Goal: Task Accomplishment & Management: Use online tool/utility

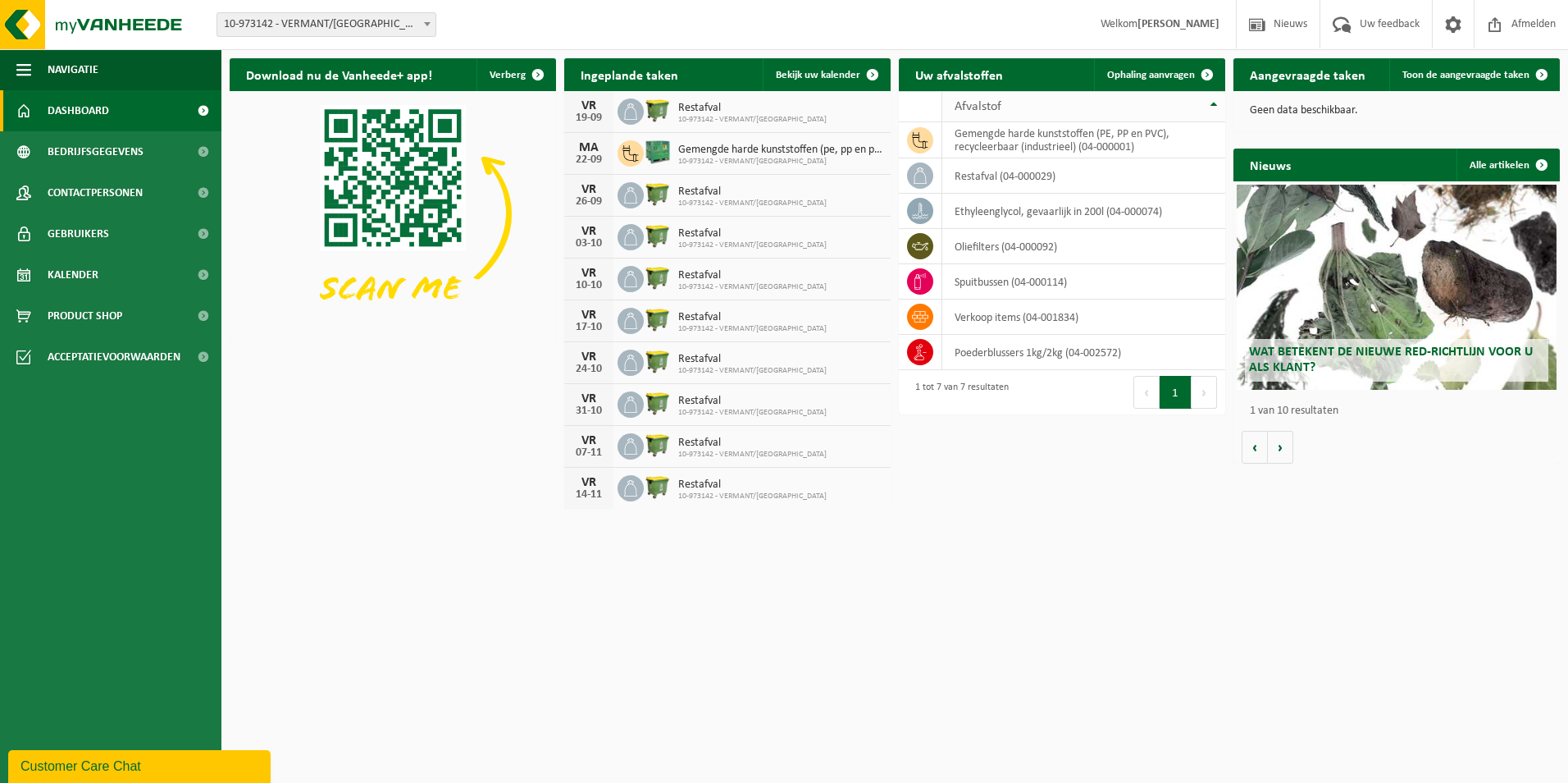
drag, startPoint x: 1153, startPoint y: 73, endPoint x: 1074, endPoint y: 109, distance: 86.8
click at [1153, 73] on span "Ophaling aanvragen" at bounding box center [1150, 75] width 88 height 11
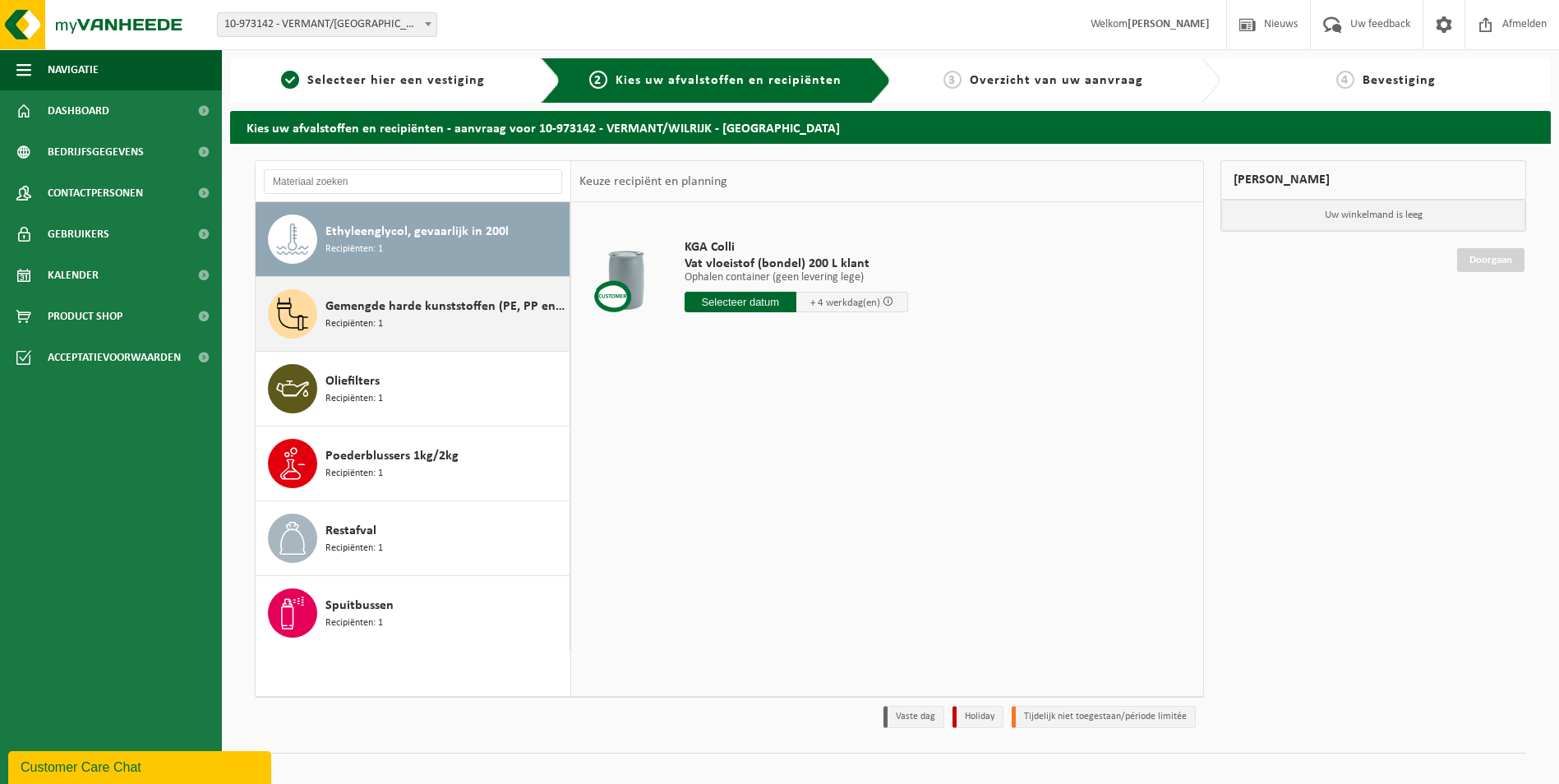
scroll to position [19, 0]
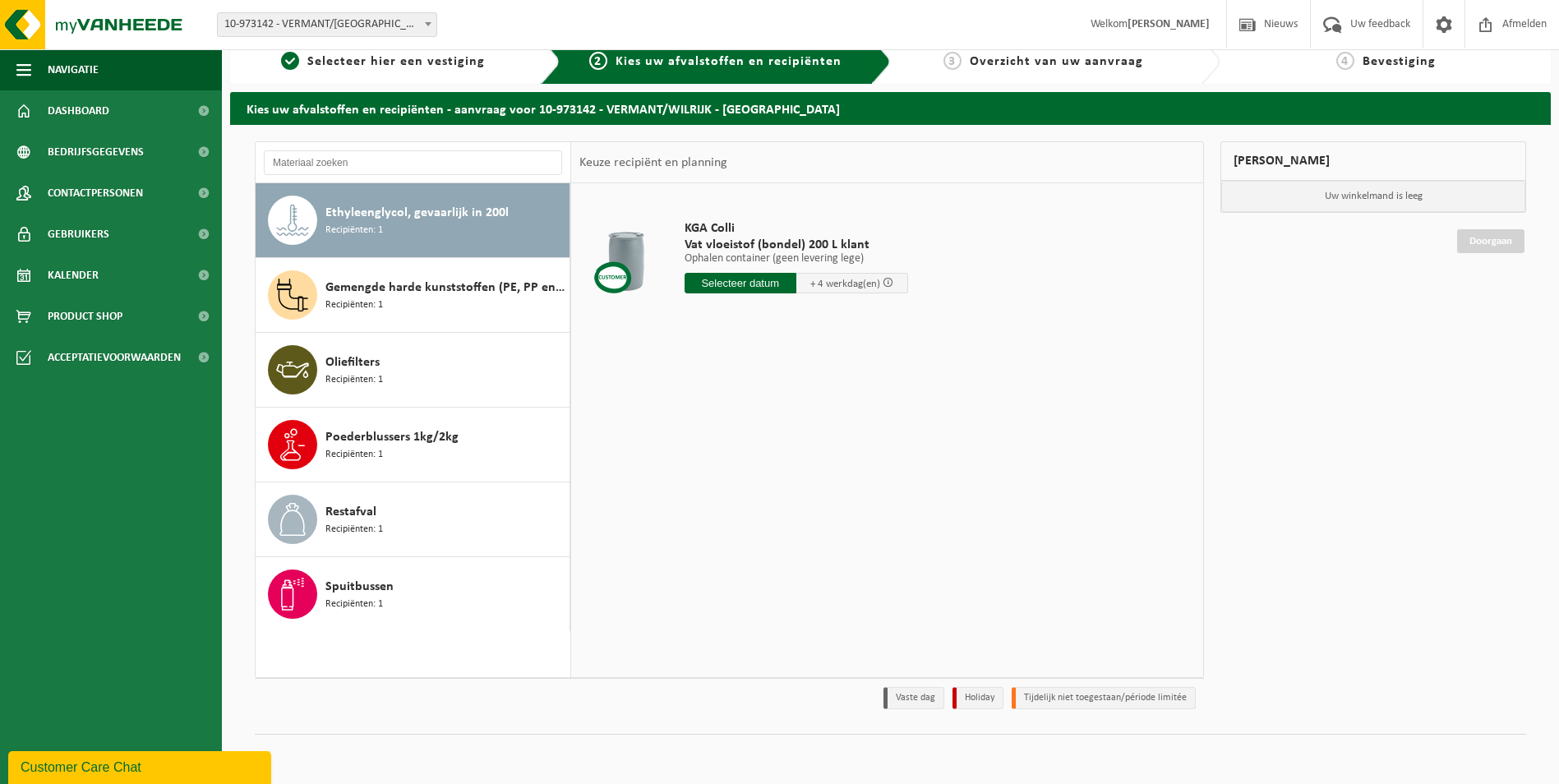
click at [684, 408] on div "KGA Colli Vat vloeistof (bondel) 200 L klant Ophalen container (geen levering l…" at bounding box center [887, 430] width 632 height 493
click at [347, 300] on span "Recipiënten: 1" at bounding box center [354, 305] width 58 height 16
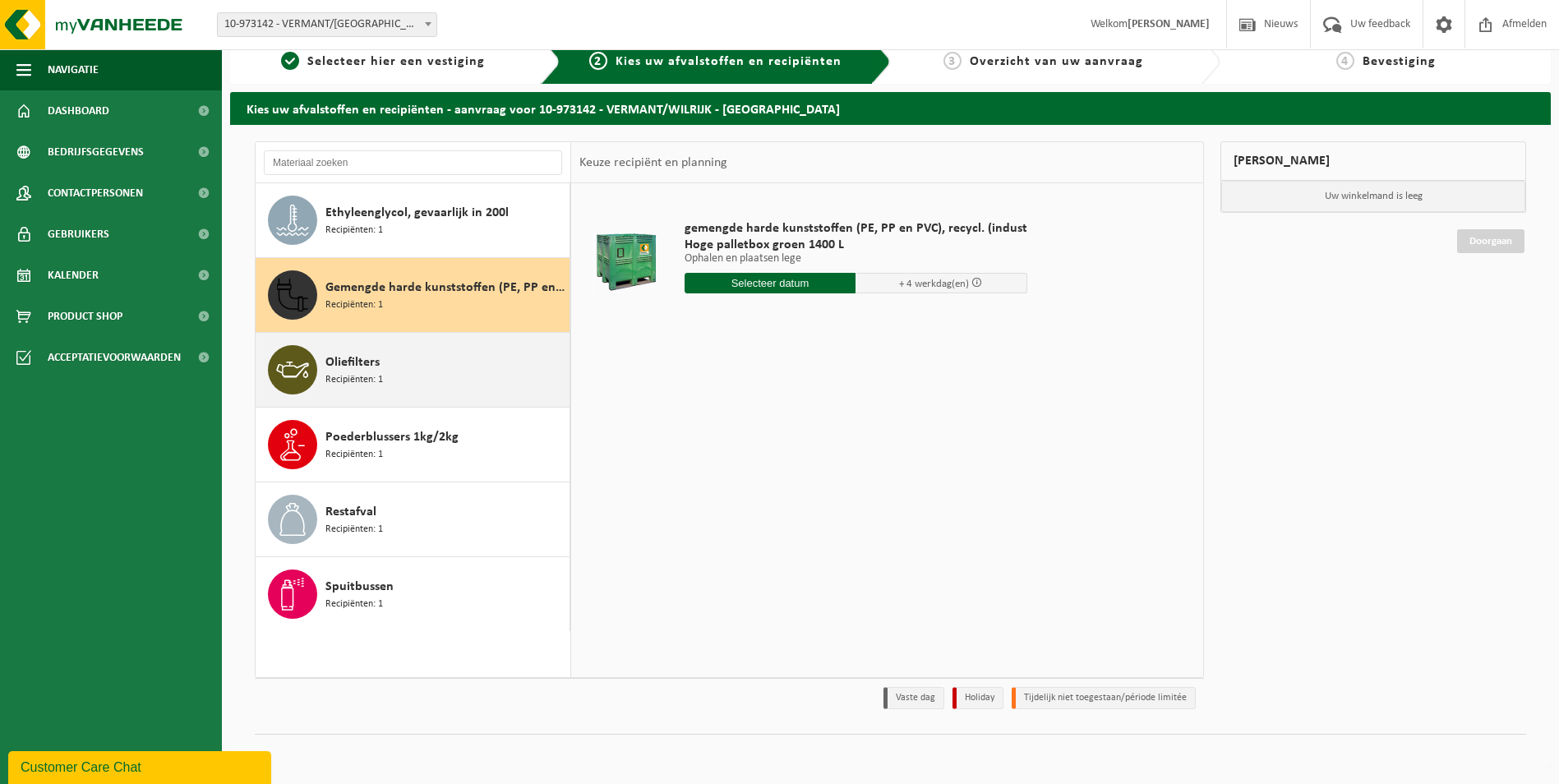
click at [424, 378] on div "Oliefilters Recipiënten: 1" at bounding box center [445, 369] width 240 height 49
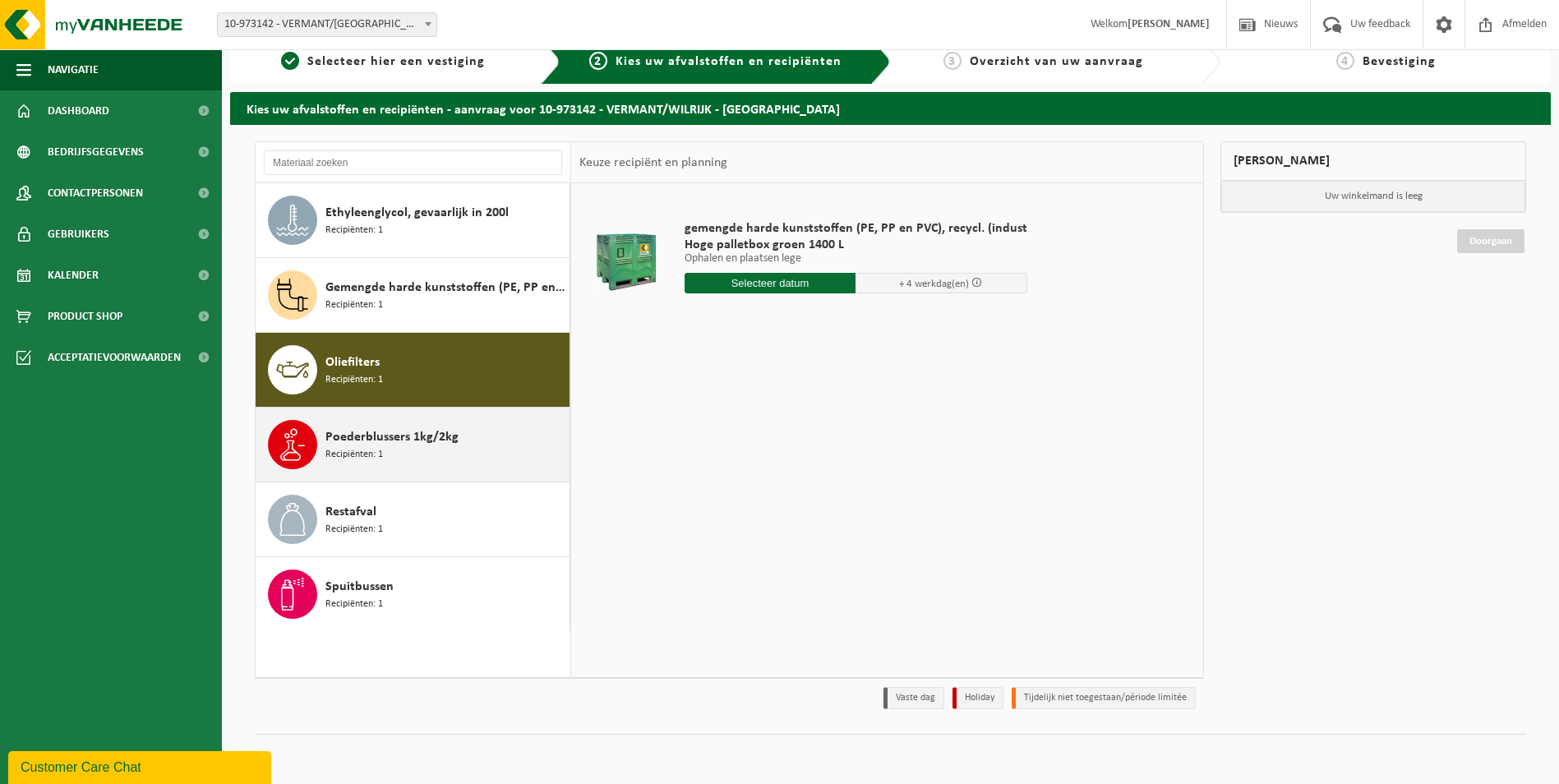
click at [393, 442] on span "Poederblussers 1kg/2kg" at bounding box center [392, 437] width 133 height 19
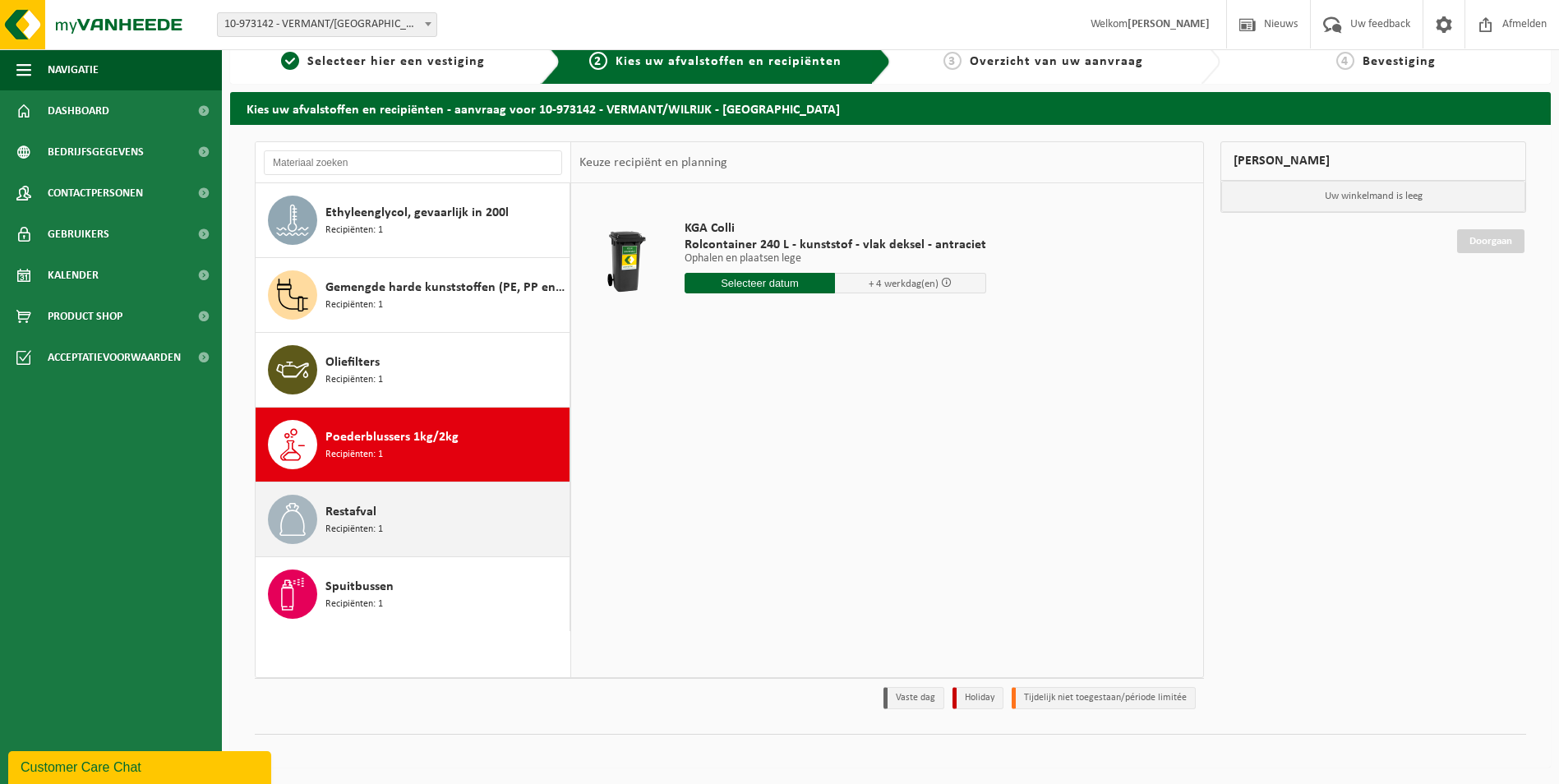
click at [408, 512] on div "Restafval Recipiënten: 1" at bounding box center [445, 519] width 240 height 49
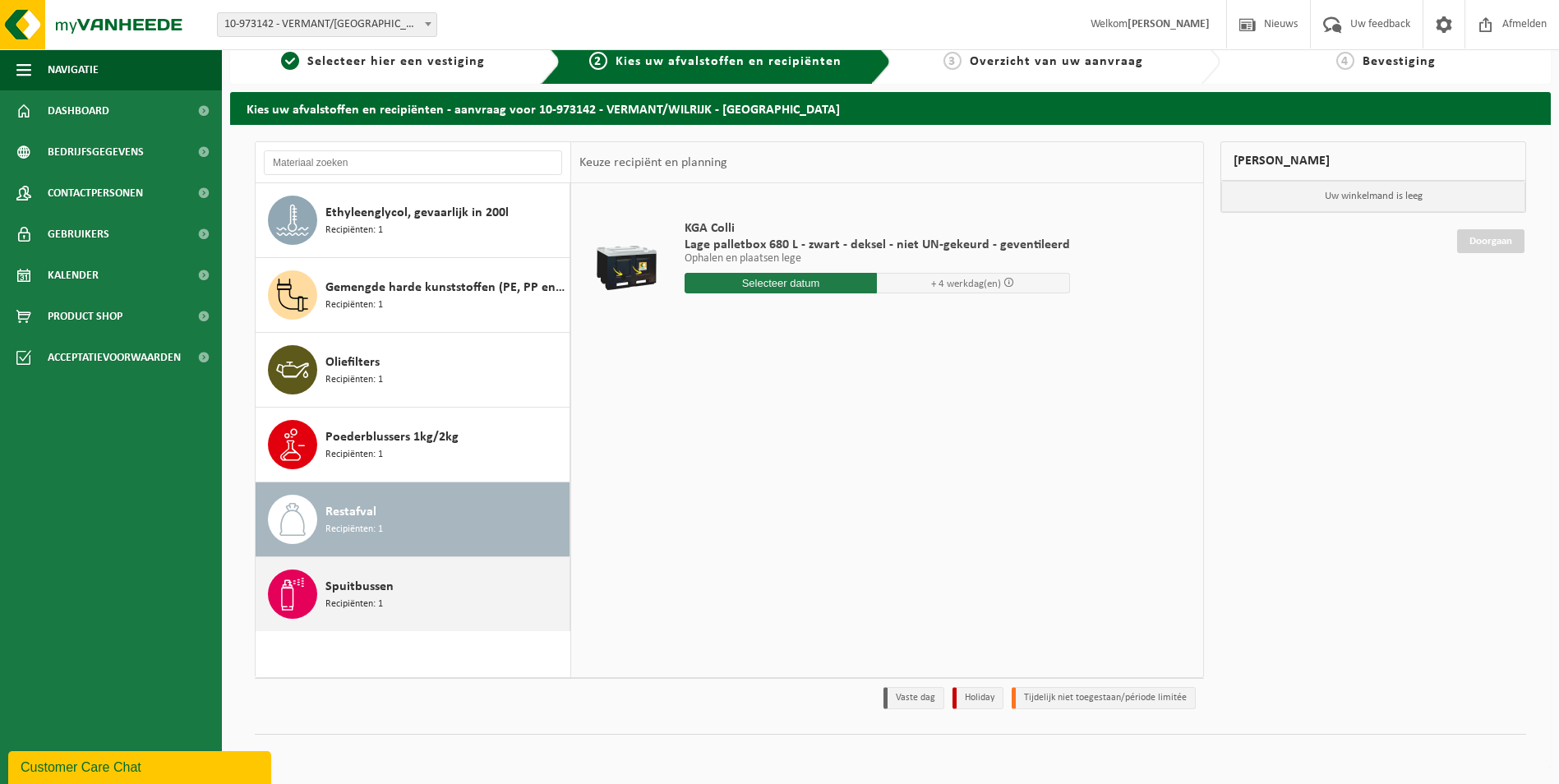
click at [408, 584] on div "Spuitbussen Recipiënten: 1" at bounding box center [445, 594] width 240 height 49
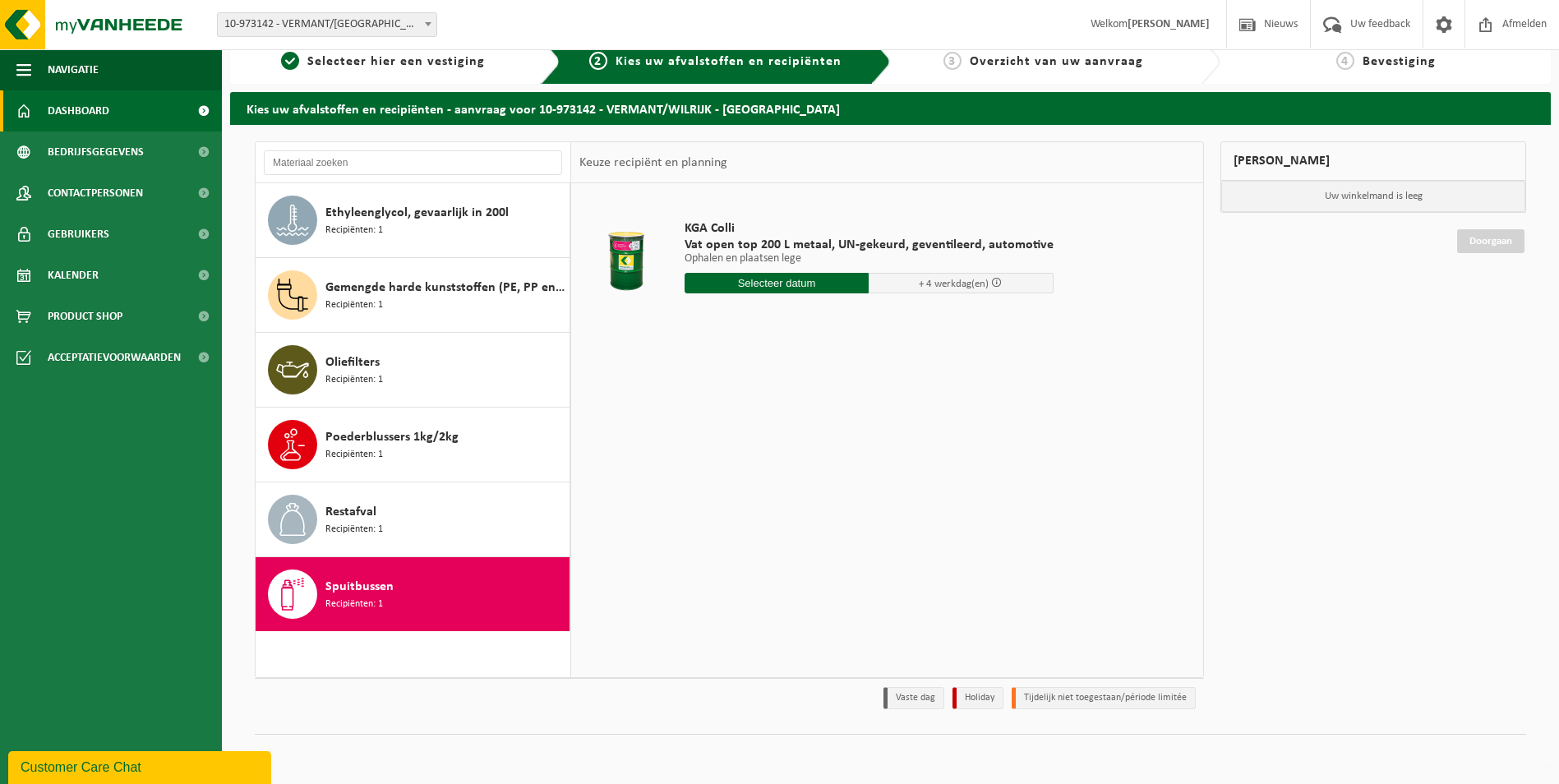
click at [71, 107] on span "Dashboard" at bounding box center [78, 110] width 61 height 41
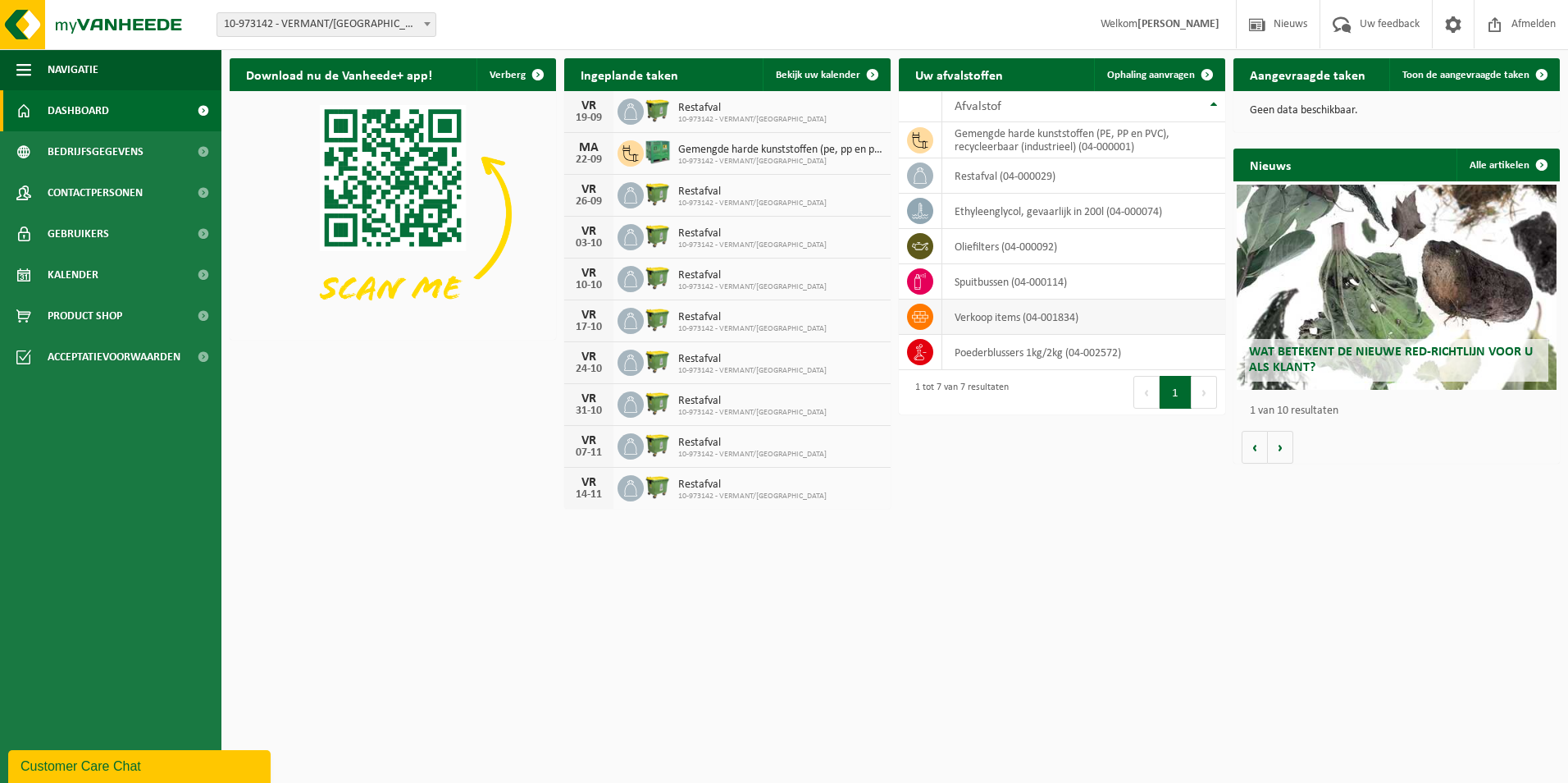
click at [981, 320] on td "verkoop items (04-001834)" at bounding box center [1083, 317] width 283 height 35
click at [912, 314] on icon at bounding box center [920, 316] width 17 height 17
click at [916, 314] on icon at bounding box center [920, 316] width 17 height 17
drag, startPoint x: 916, startPoint y: 314, endPoint x: 1018, endPoint y: 315, distance: 102.0
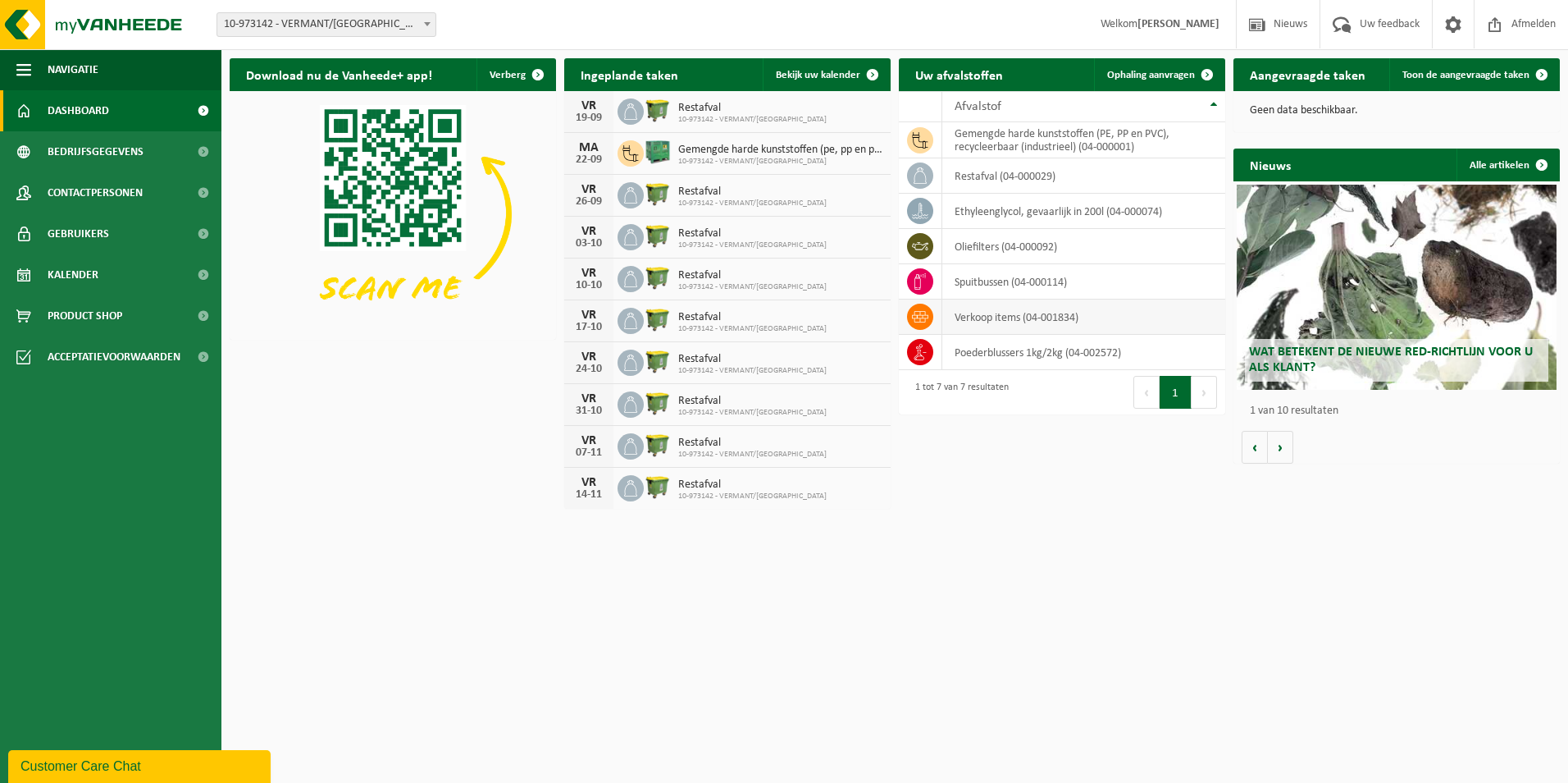
click at [1018, 315] on td "verkoop items (04-001834)" at bounding box center [1083, 317] width 283 height 35
drag, startPoint x: 1018, startPoint y: 315, endPoint x: 1011, endPoint y: 145, distance: 170.1
click at [1011, 145] on td "gemengde harde kunststoffen (PE, PP en PVC), recycleerbaar (industrieel) (04-00…" at bounding box center [1083, 140] width 283 height 36
click at [1137, 74] on span "Ophaling aanvragen" at bounding box center [1150, 75] width 88 height 11
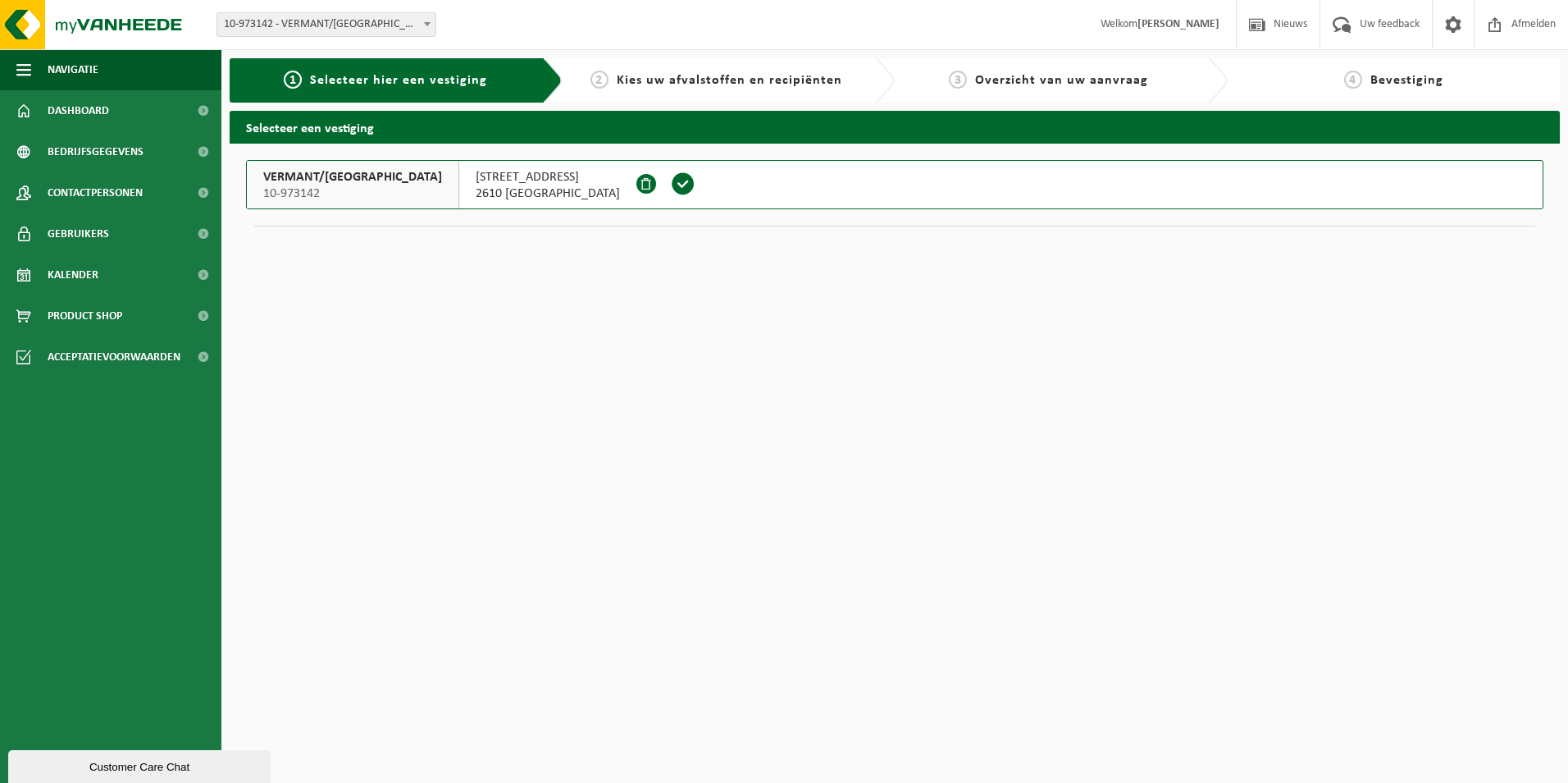
click at [671, 181] on span at bounding box center [683, 184] width 25 height 25
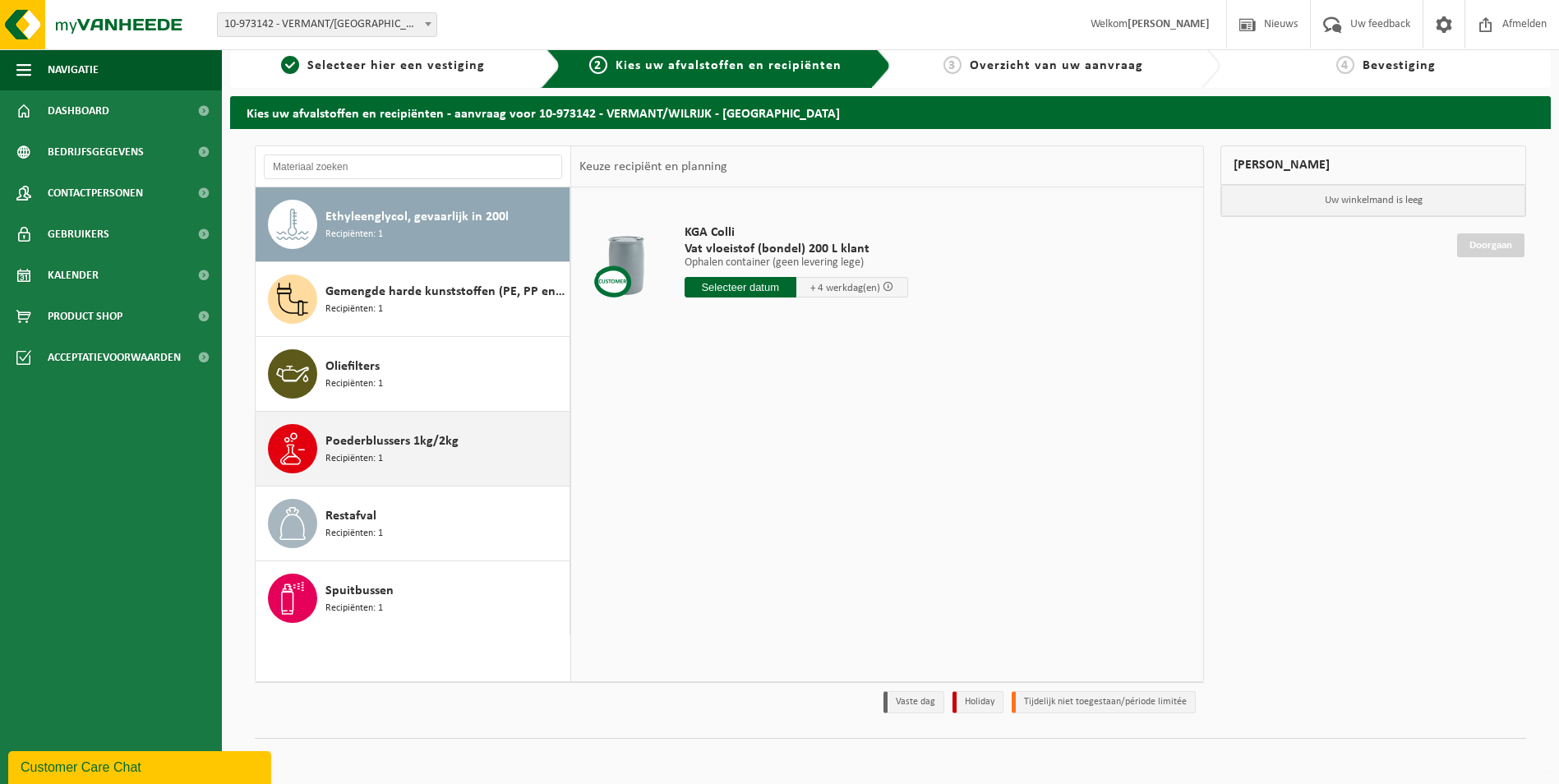
scroll to position [19, 0]
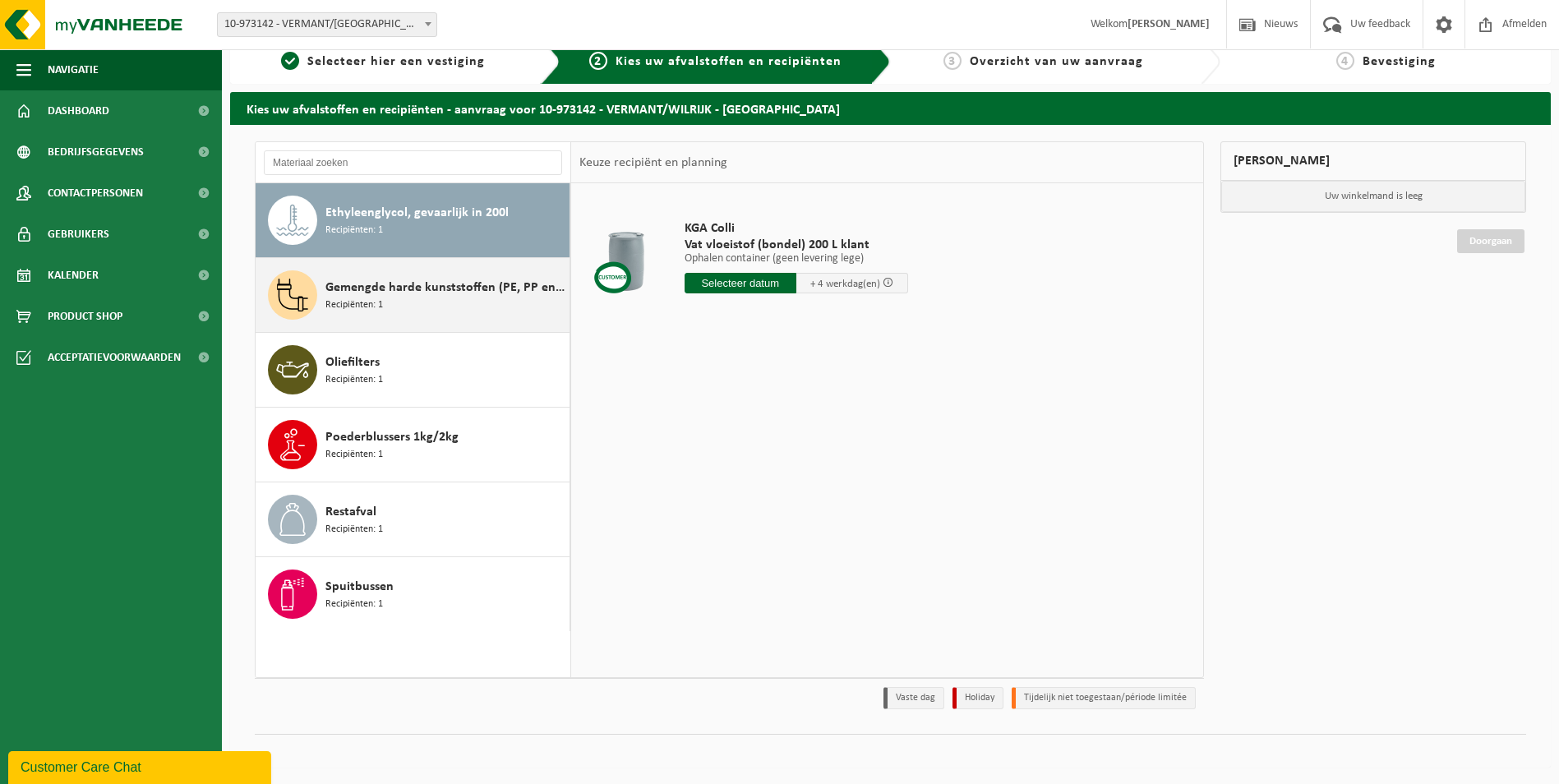
click at [379, 300] on span "Recipiënten: 1" at bounding box center [354, 305] width 58 height 16
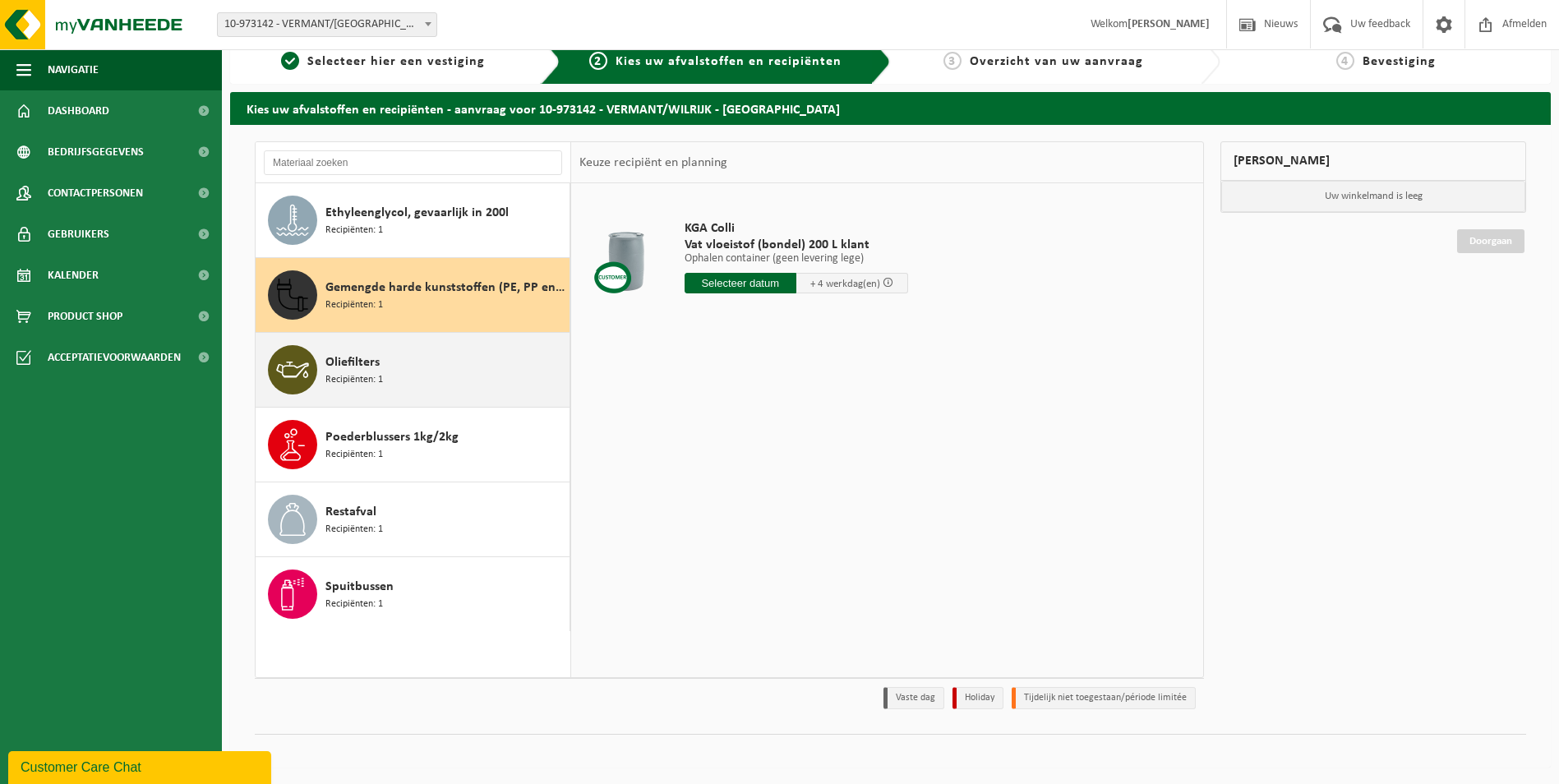
click at [380, 369] on div "Oliefilters Recipiënten: 1" at bounding box center [445, 369] width 240 height 49
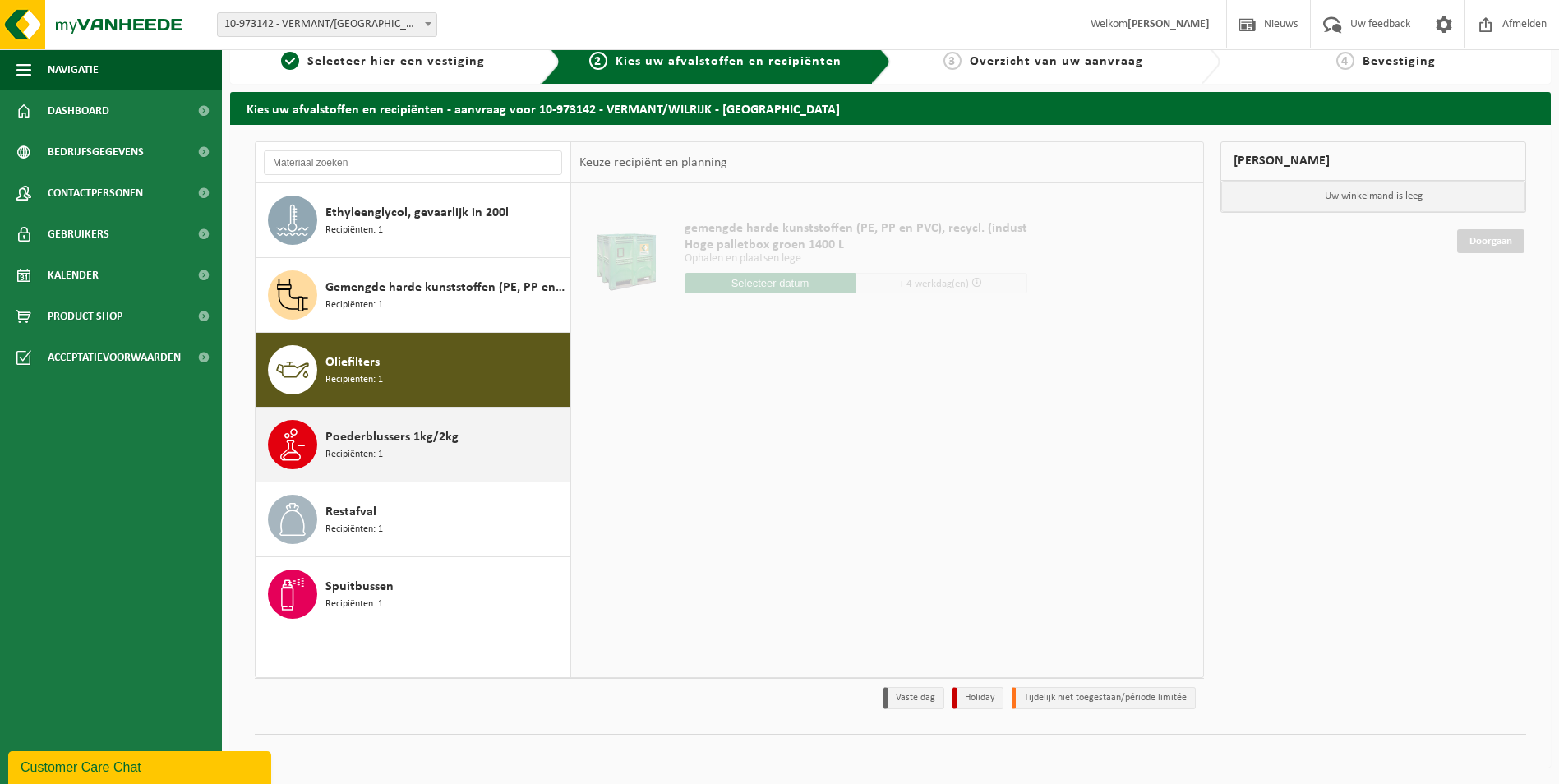
click at [370, 424] on div "Poederblussers 1kg/2kg Recipiënten: 1" at bounding box center [445, 445] width 240 height 49
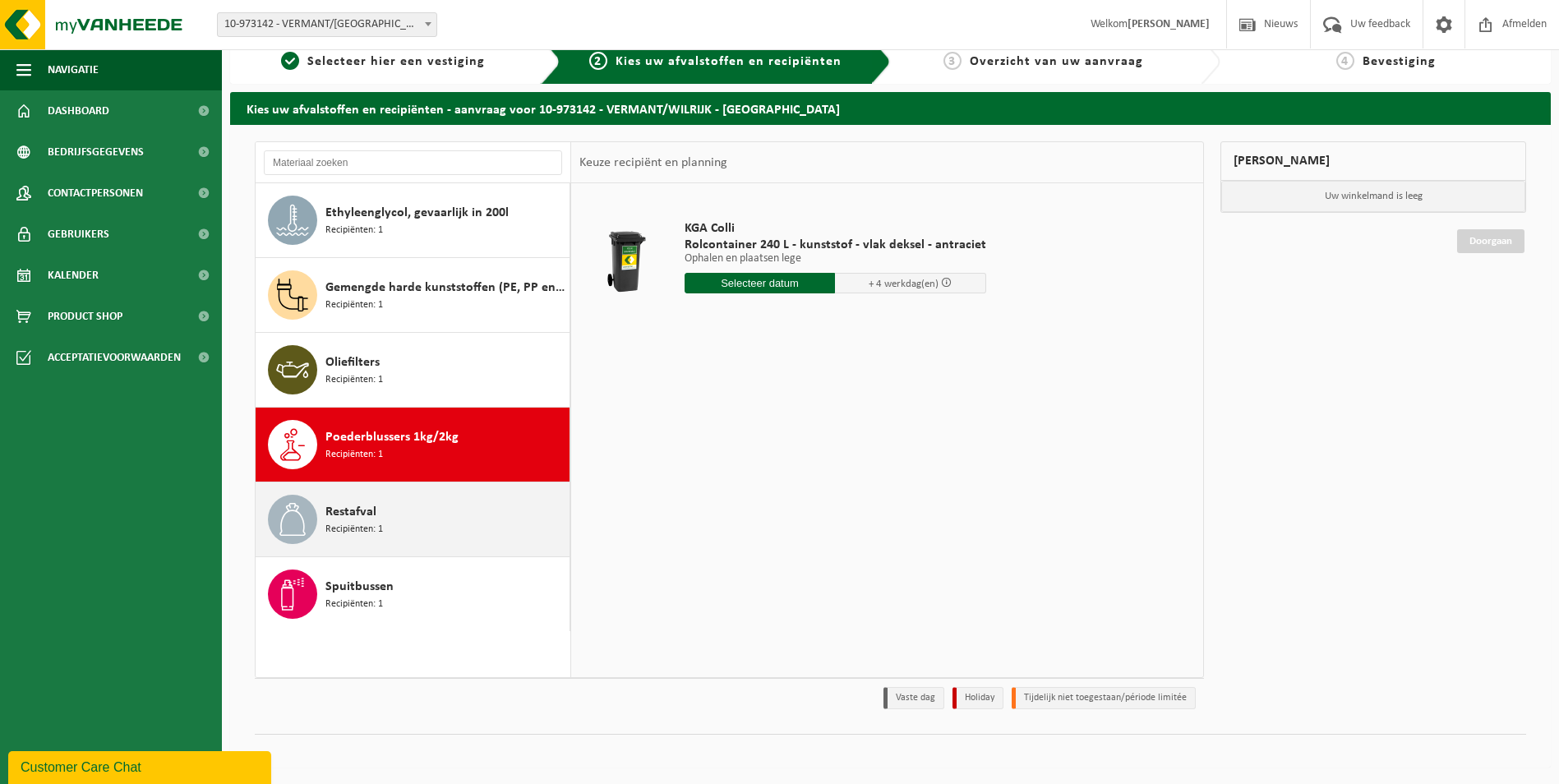
click at [374, 486] on div "Restafval Recipiënten: 1" at bounding box center [412, 519] width 315 height 74
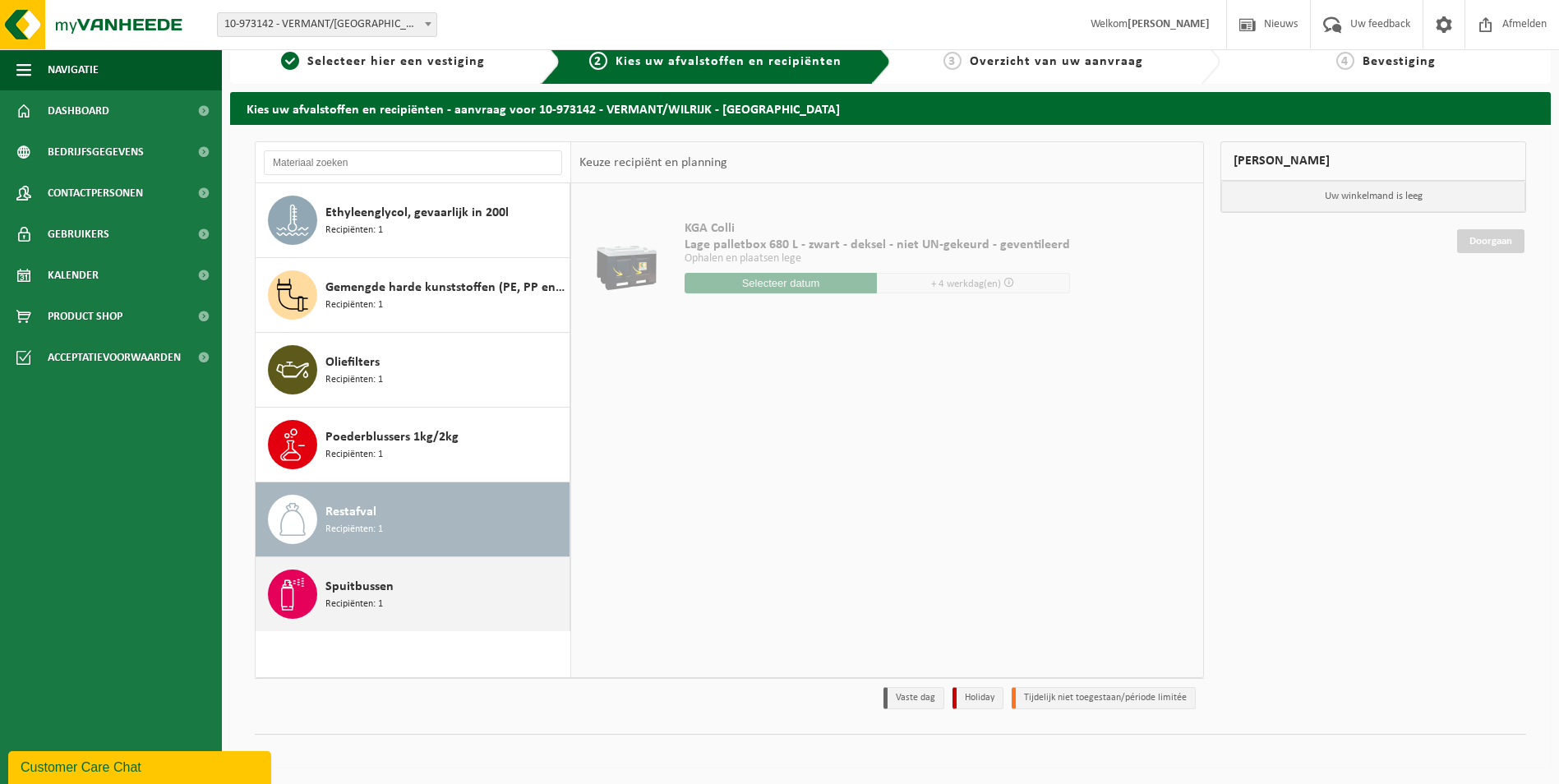
click at [373, 596] on span "Recipiënten: 1" at bounding box center [354, 604] width 58 height 16
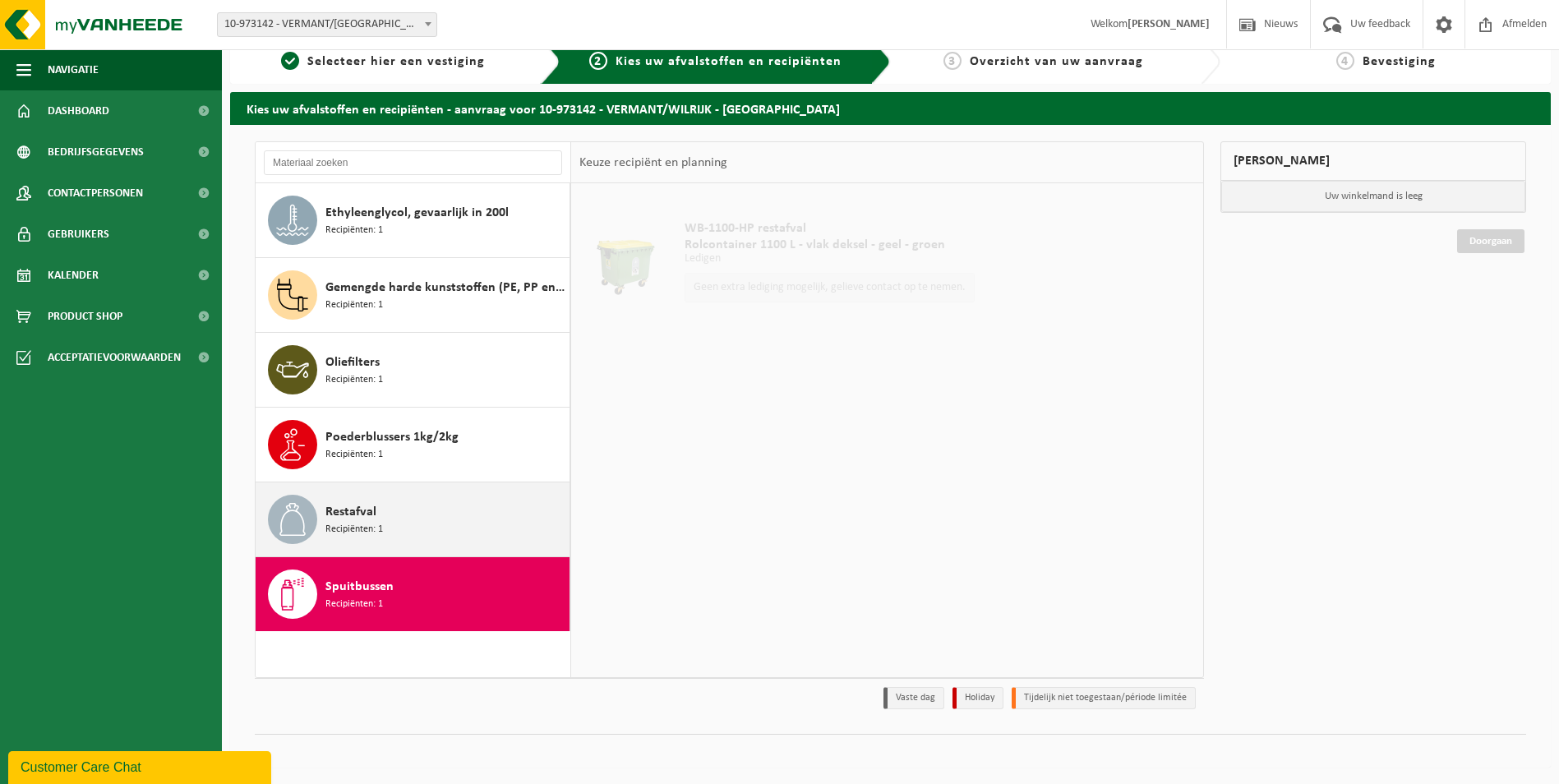
click at [395, 545] on div "Restafval Recipiënten: 1" at bounding box center [412, 519] width 315 height 74
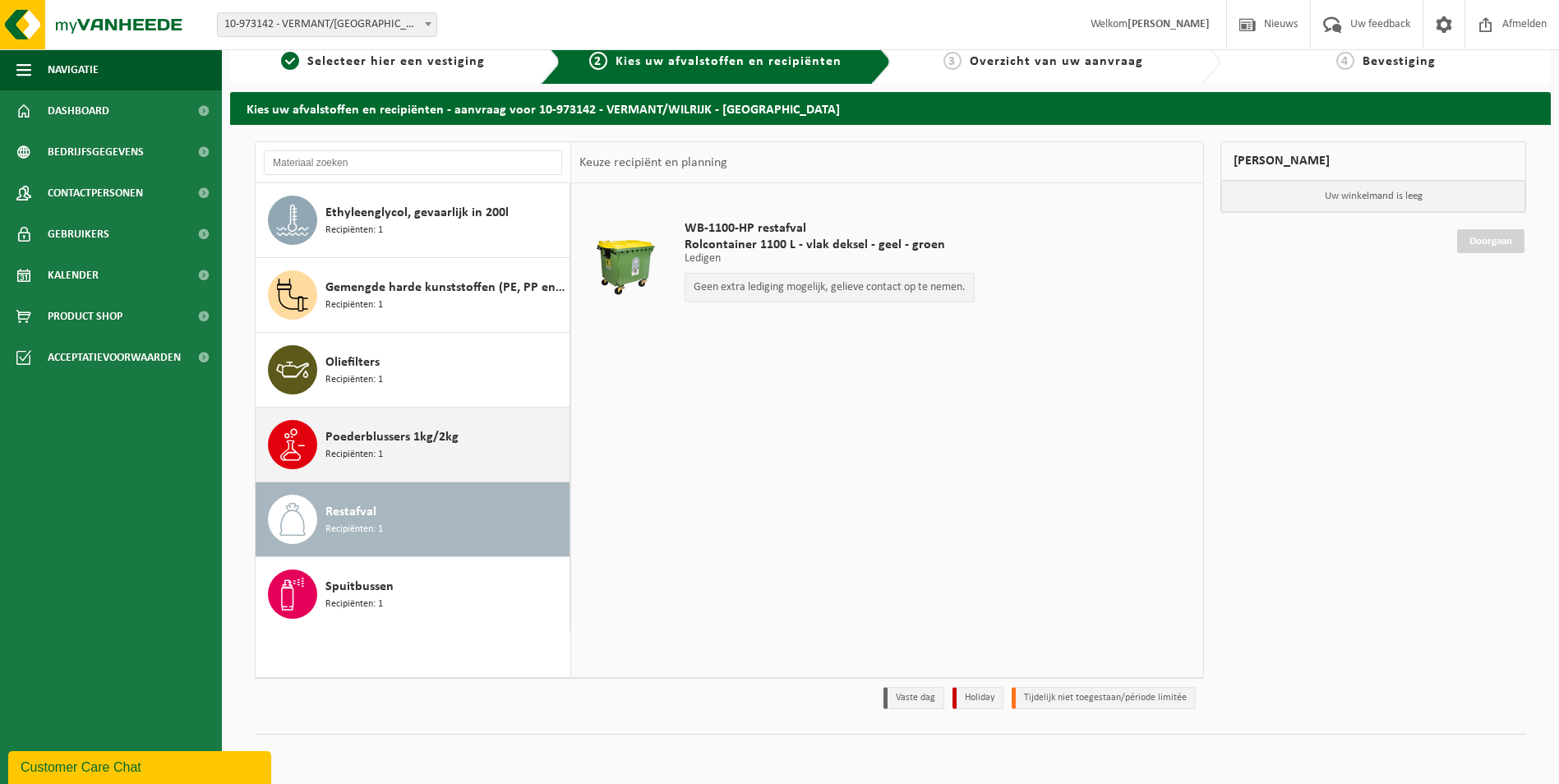
click at [397, 418] on div "Poederblussers 1kg/2kg Recipiënten: 1" at bounding box center [412, 445] width 315 height 74
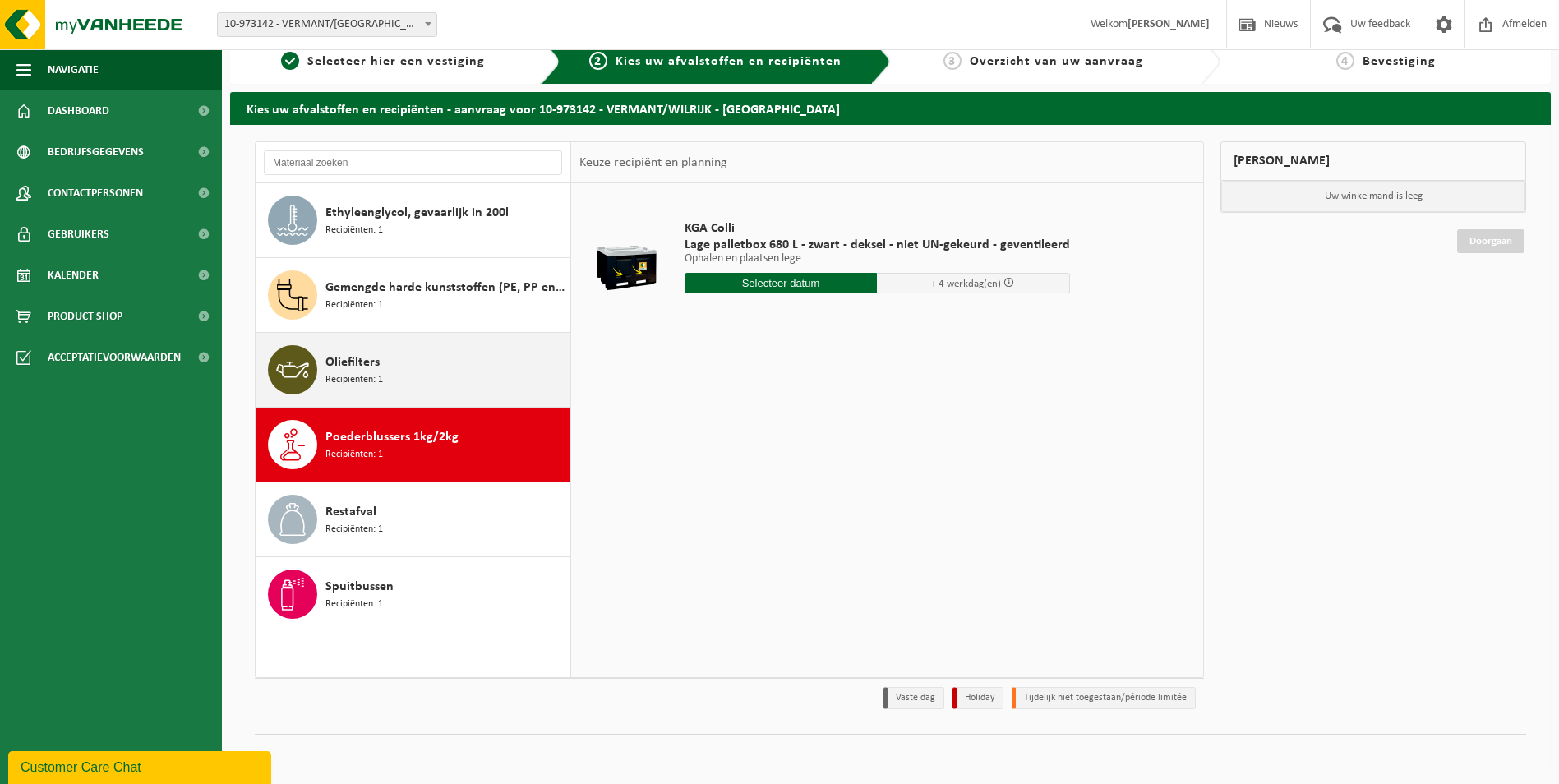
click at [396, 374] on div "Oliefilters Recipiënten: 1" at bounding box center [445, 369] width 240 height 49
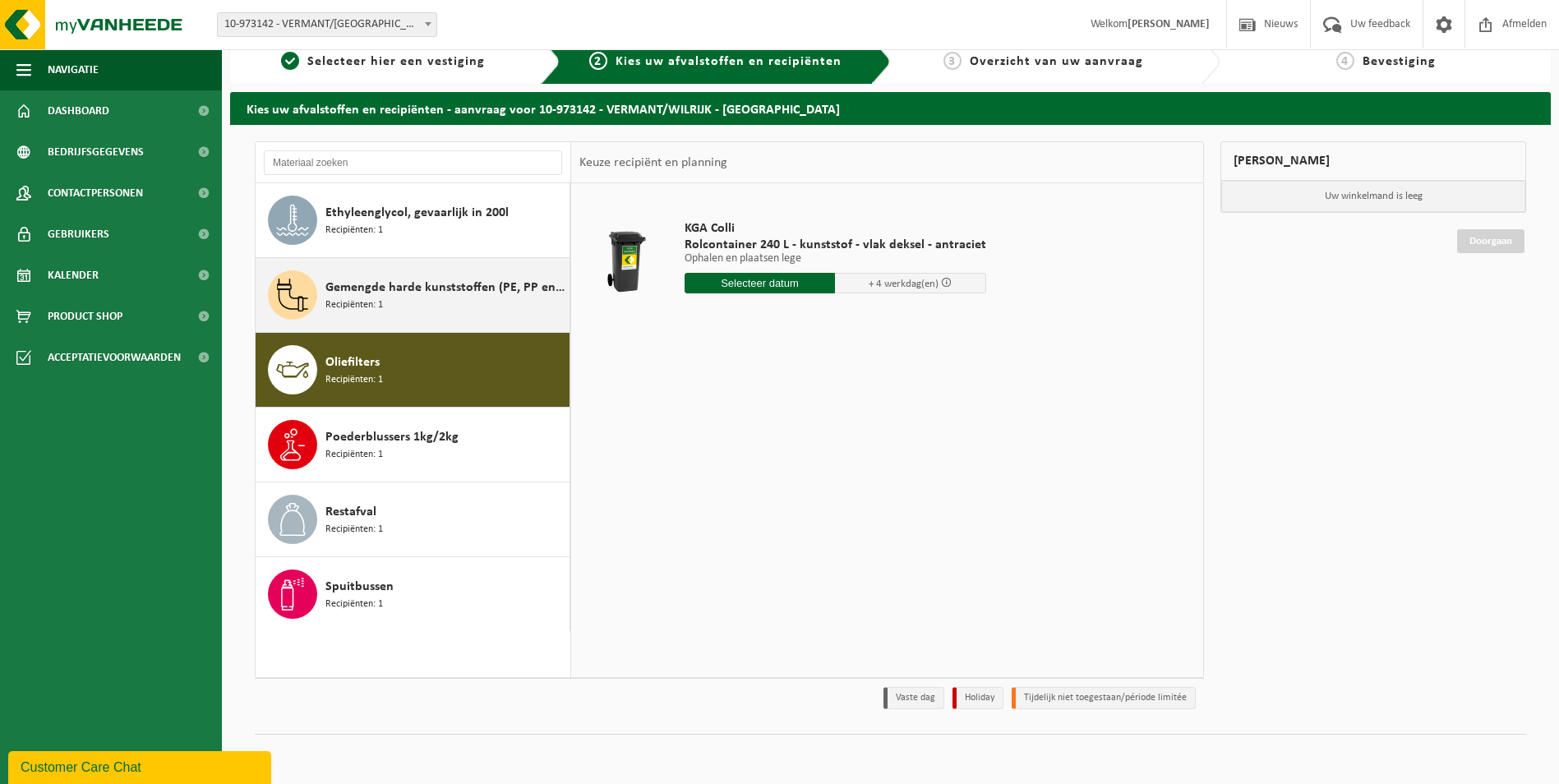
click at [405, 302] on div "Gemengde harde kunststoffen (PE, PP en PVC), recycleerbaar (industrieel) Recipi…" at bounding box center [445, 295] width 240 height 49
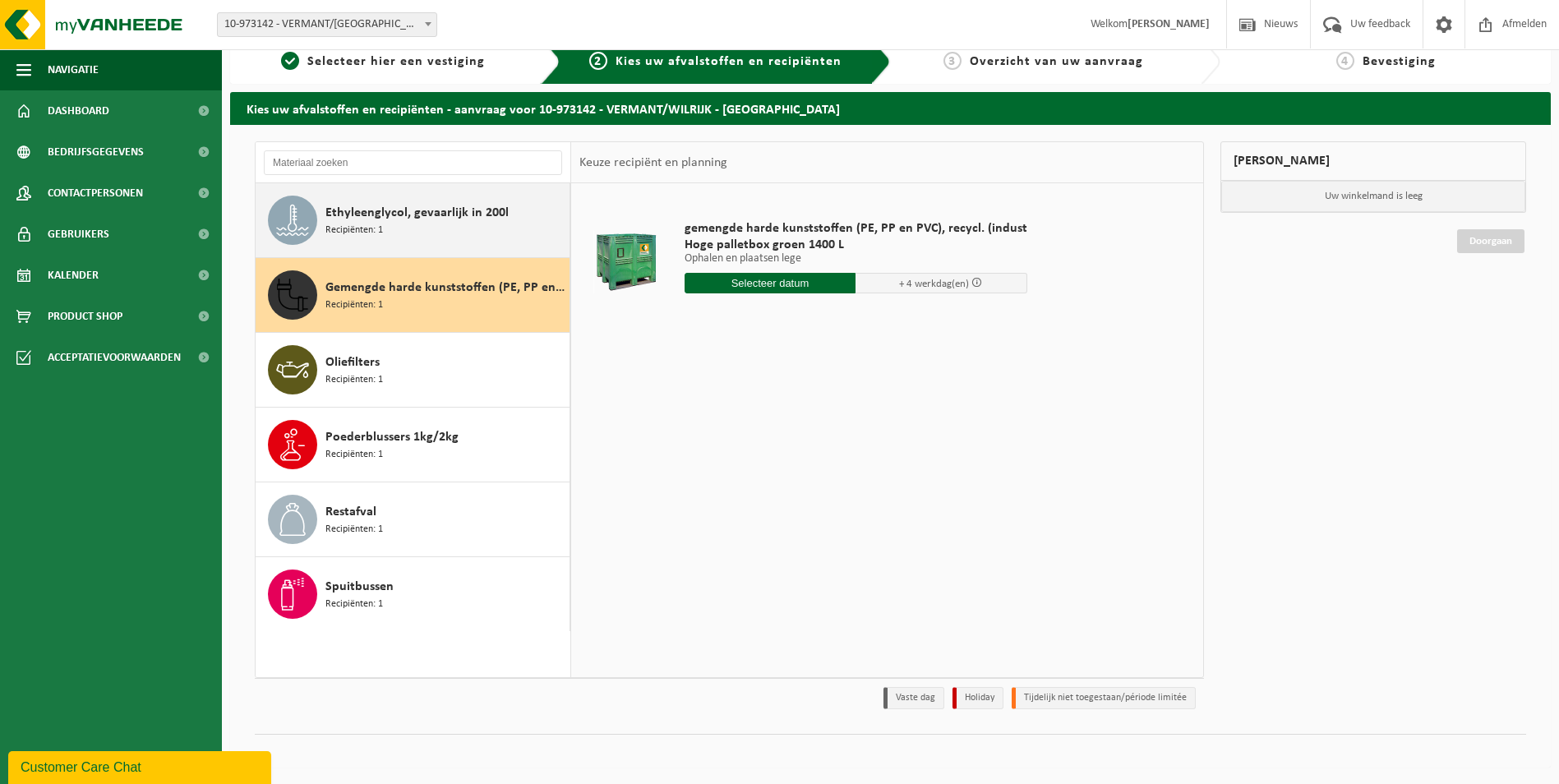
click at [413, 234] on div "Ethyleenglycol, gevaarlijk in 200l Recipiënten: 1" at bounding box center [445, 220] width 240 height 49
